Goal: Information Seeking & Learning: Learn about a topic

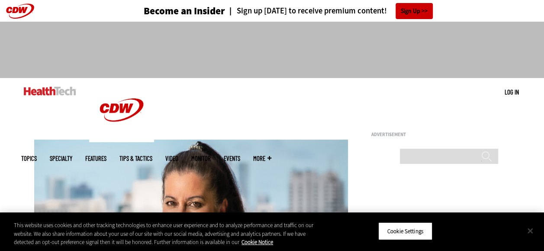
click at [529, 228] on button "Close" at bounding box center [530, 230] width 19 height 19
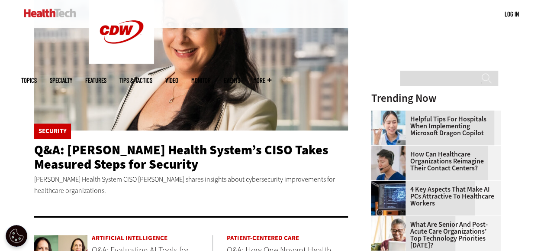
scroll to position [184, 0]
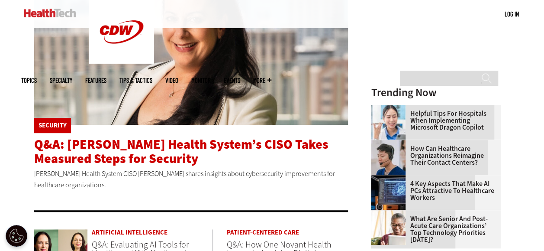
click at [202, 146] on span "Q&A: [PERSON_NAME] Health System’s CISO Takes Measured Steps for Security" at bounding box center [181, 151] width 294 height 32
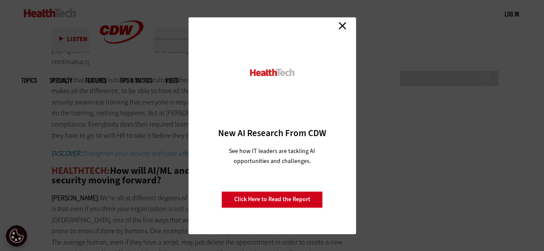
scroll to position [1714, 0]
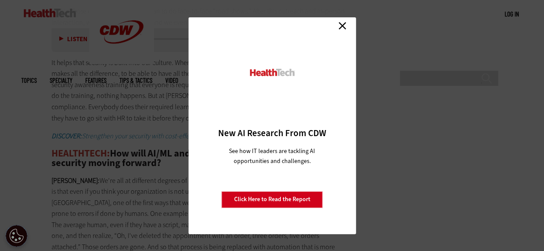
click at [341, 22] on link "Close" at bounding box center [342, 25] width 13 height 13
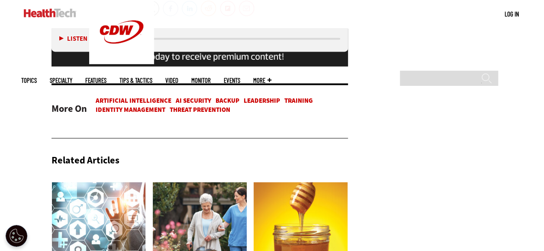
scroll to position [2216, 0]
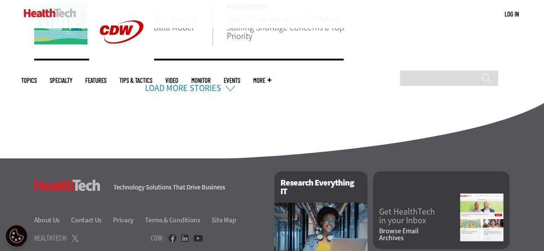
scroll to position [704, 0]
